Goal: Find specific page/section: Locate a particular part of the current website

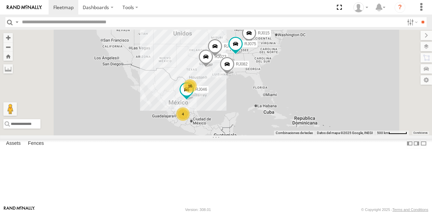
click at [0, 0] on span at bounding box center [0, 0] width 0 height 0
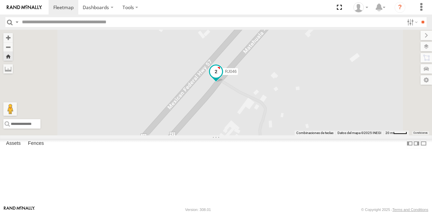
click at [222, 78] on span at bounding box center [216, 72] width 12 height 12
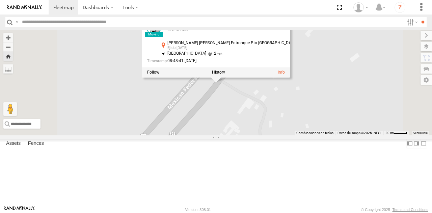
click at [273, 52] on div "[PERSON_NAME] [PERSON_NAME]-Entronque Pto México Ejido [DATE] 24.41527 , -100.3…" at bounding box center [228, 46] width 138 height 10
click at [297, 52] on div "[PERSON_NAME] [PERSON_NAME]-Entronque Pto México Ejido [DATE] 24.41527 , -100.3…" at bounding box center [228, 46] width 138 height 10
click at [0, 0] on span at bounding box center [0, 0] width 0 height 0
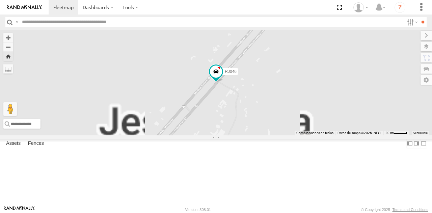
click at [0, 0] on span at bounding box center [0, 0] width 0 height 0
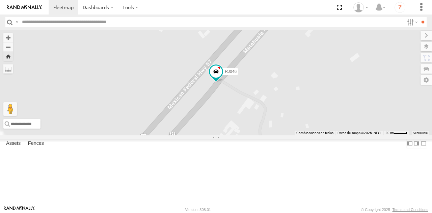
click at [0, 0] on span at bounding box center [0, 0] width 0 height 0
click at [222, 78] on span at bounding box center [216, 72] width 12 height 12
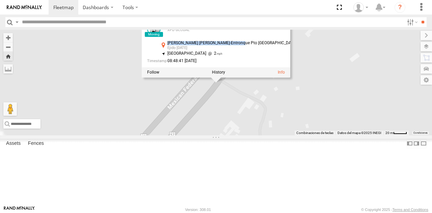
drag, startPoint x: 274, startPoint y: 81, endPoint x: 339, endPoint y: 80, distance: 65.4
click at [290, 67] on div "RJ046 XPD GLOBAL [PERSON_NAME] [PERSON_NAME]-Entronque Pto México Ejido [DATE] …" at bounding box center [216, 42] width 148 height 51
copy div "[PERSON_NAME] [PERSON_NAME]-Entronque Pto [GEOGRAPHIC_DATA]"
